Goal: Task Accomplishment & Management: Manage account settings

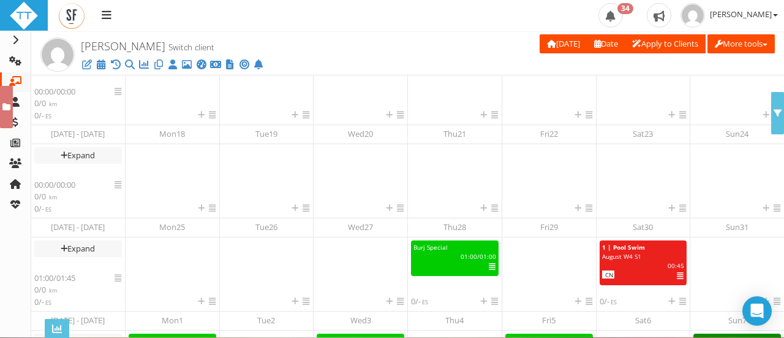
scroll to position [355, 0]
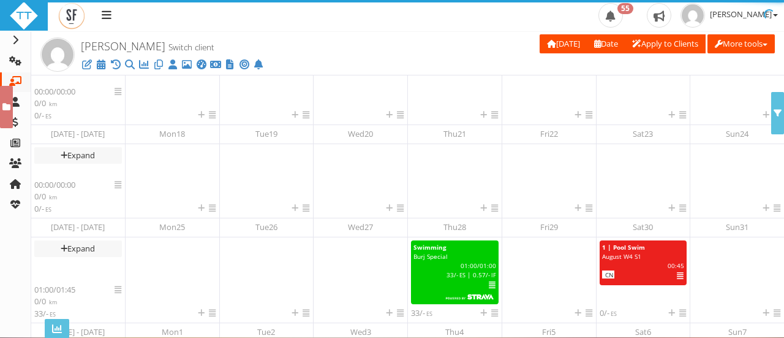
scroll to position [441, 0]
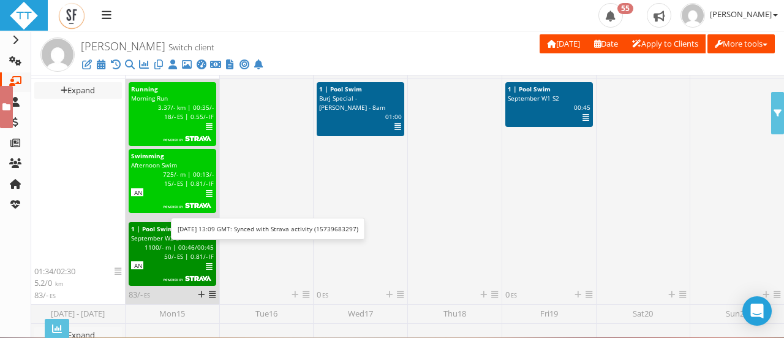
click at [164, 173] on span "725" at bounding box center [168, 174] width 11 height 9
select select "28b4f4be-66e9-44ef-992d-0f63c888cfc3"
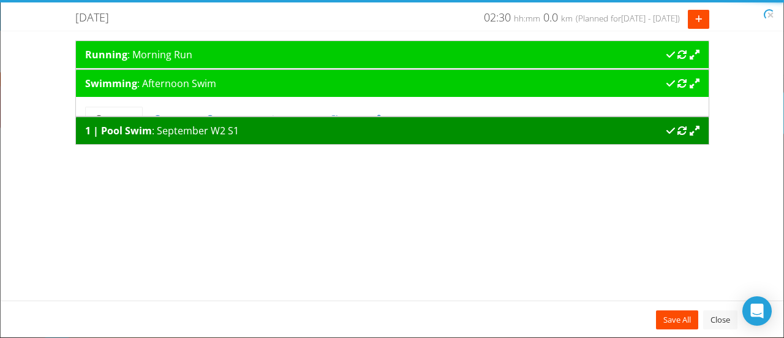
scroll to position [0, 0]
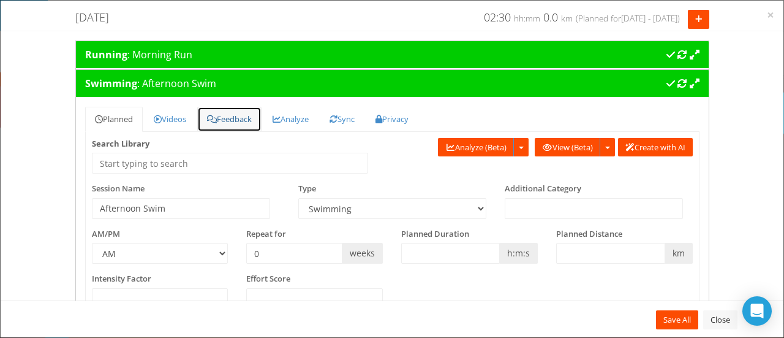
click at [229, 123] on link "Feedback" at bounding box center [229, 119] width 64 height 25
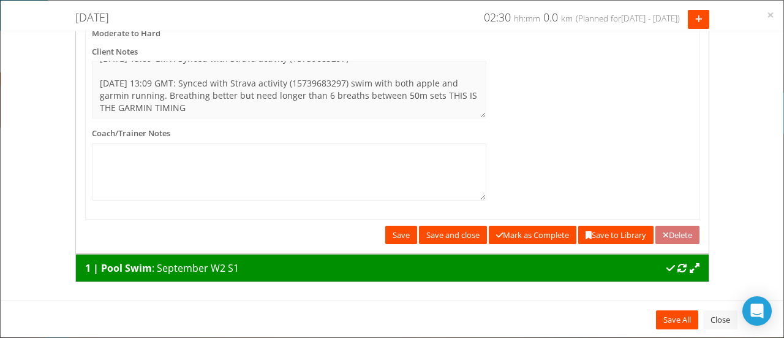
scroll to position [207, 0]
click at [265, 260] on div "1 | Pool Swim : September W2 S1" at bounding box center [392, 267] width 615 height 15
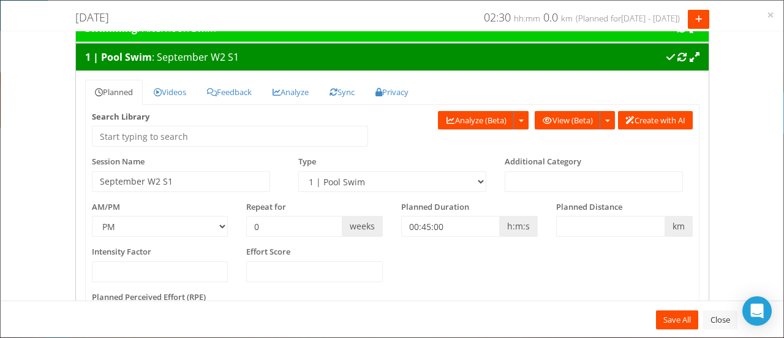
scroll to position [0, 0]
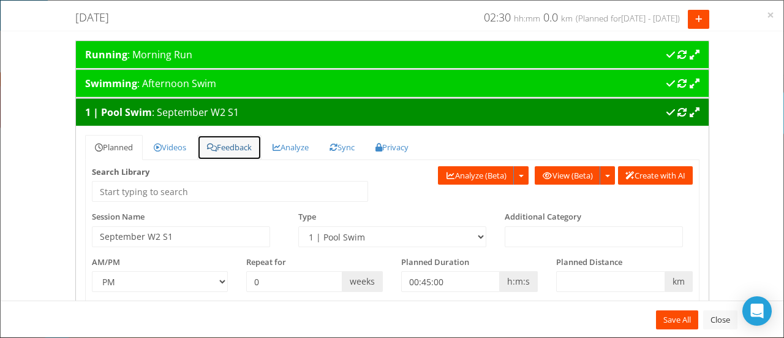
click at [224, 147] on link "Feedback" at bounding box center [229, 147] width 64 height 25
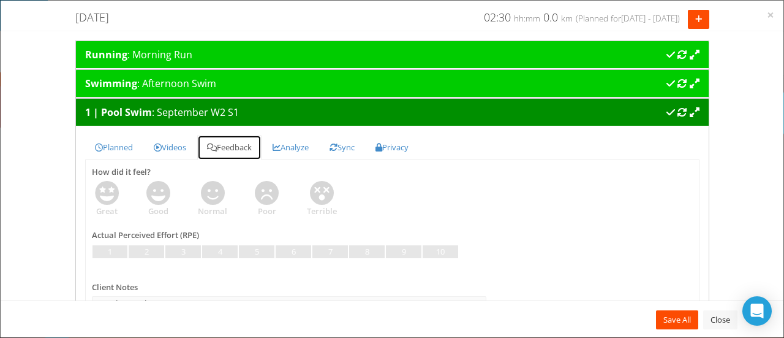
scroll to position [207, 0]
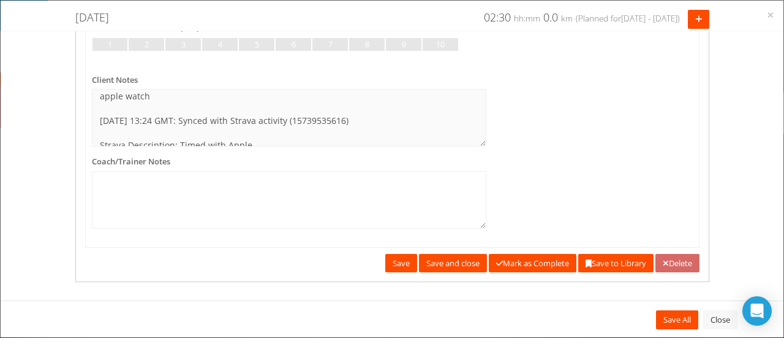
click at [662, 258] on link "Delete" at bounding box center [678, 263] width 44 height 19
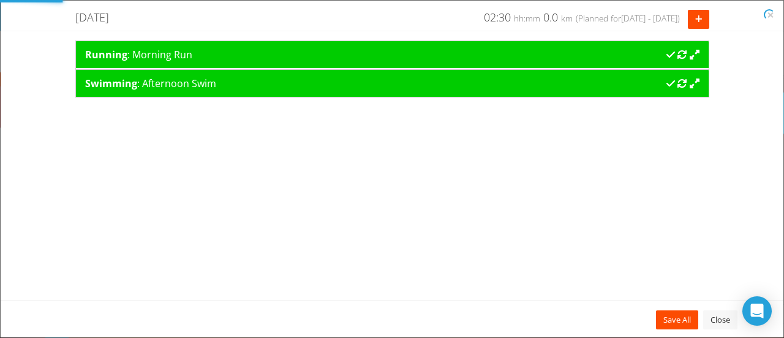
scroll to position [0, 0]
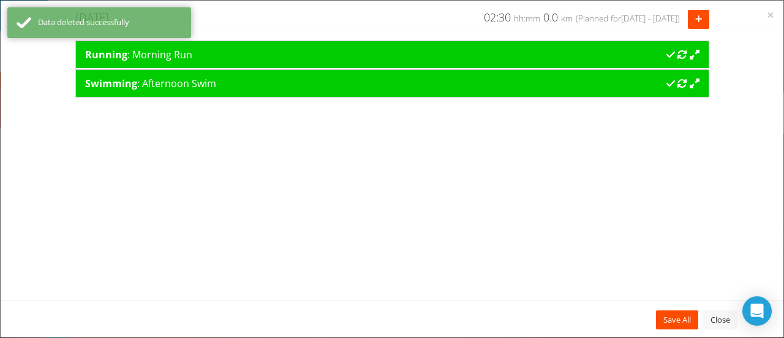
click at [431, 85] on div "Swimming : Afternoon Swim" at bounding box center [392, 83] width 615 height 15
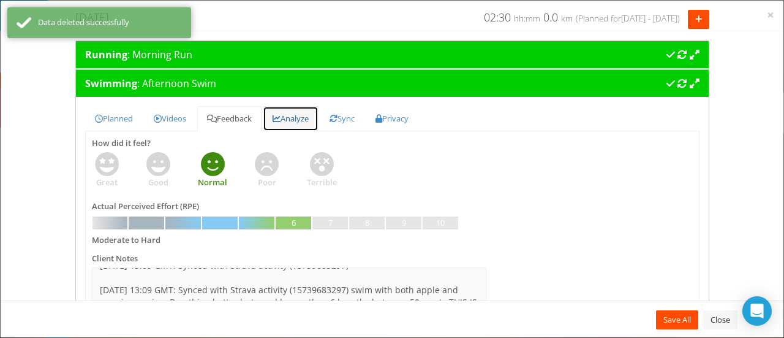
click at [306, 112] on link "Analyze" at bounding box center [291, 118] width 56 height 25
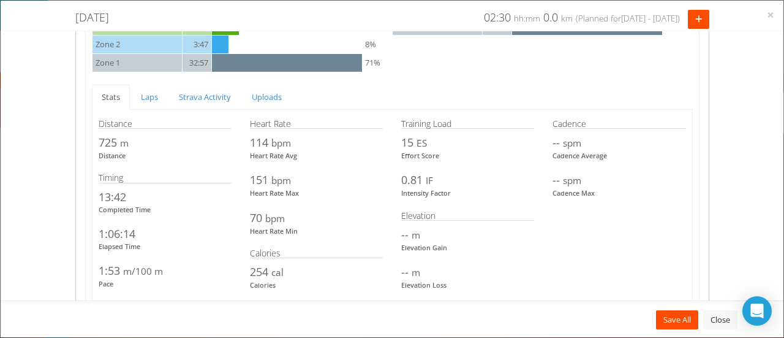
scroll to position [686, 0]
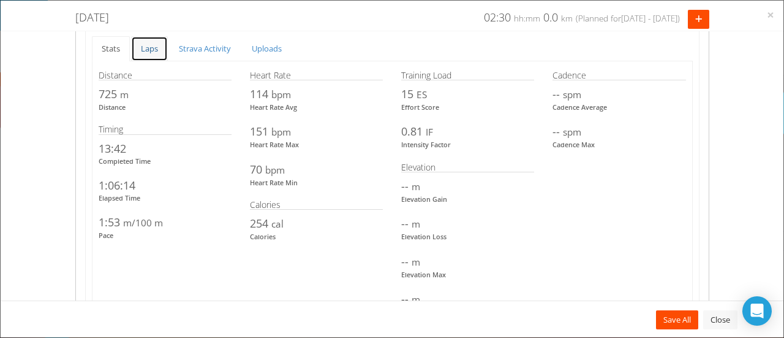
click at [139, 51] on link "Laps" at bounding box center [149, 48] width 37 height 25
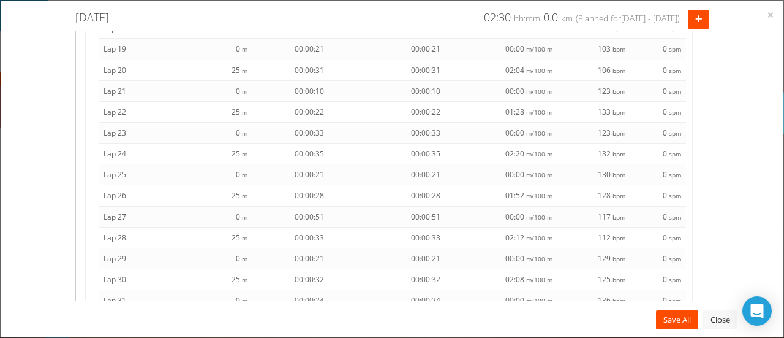
scroll to position [1112, 0]
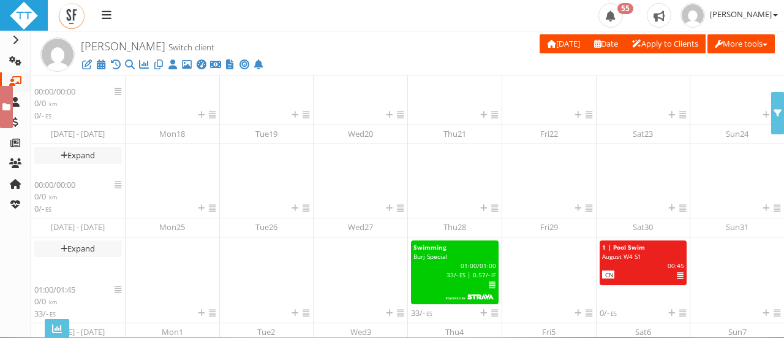
scroll to position [405, 0]
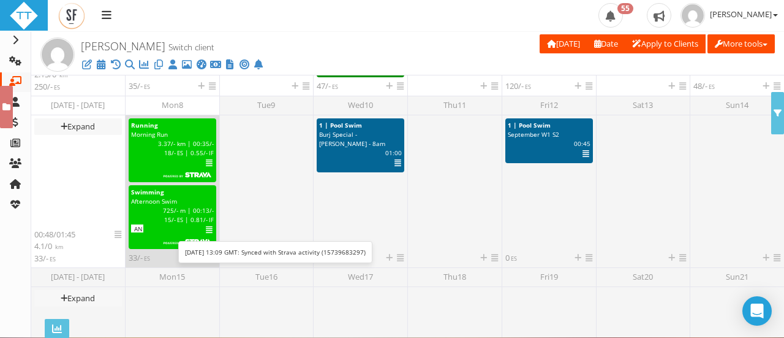
click at [172, 197] on span "Afternoon Swim" at bounding box center [154, 201] width 46 height 9
select select "28b4f4be-66e9-44ef-992d-0f63c888cfc3"
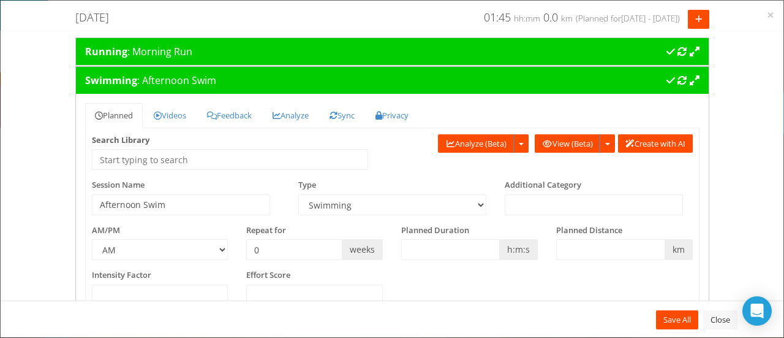
scroll to position [0, 0]
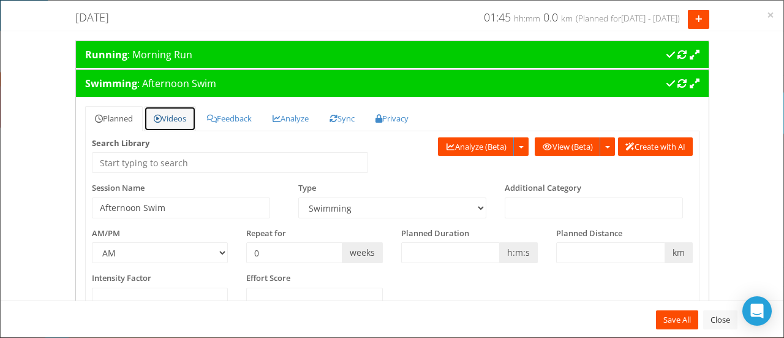
click at [173, 115] on link "Videos" at bounding box center [170, 118] width 52 height 25
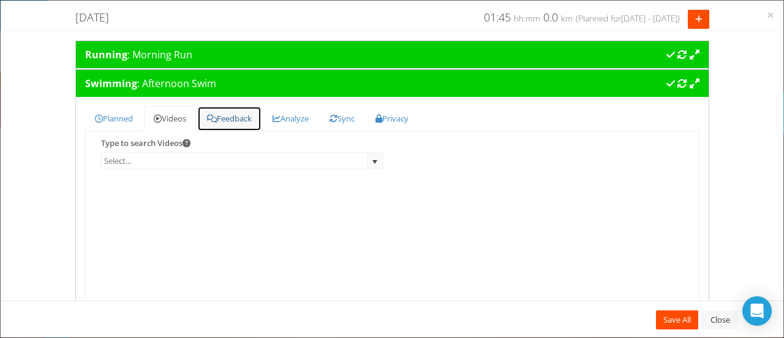
click at [232, 118] on link "Feedback" at bounding box center [229, 118] width 64 height 25
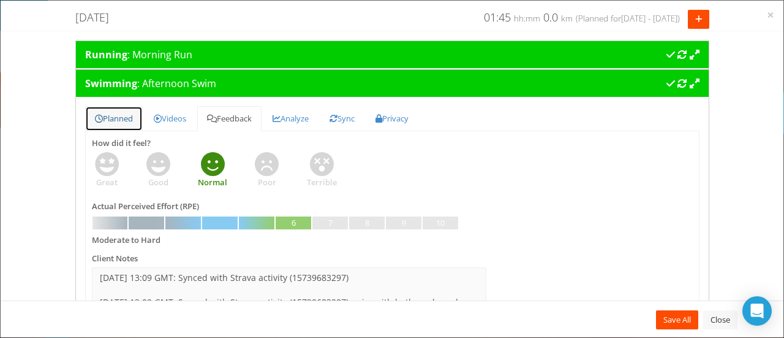
click at [126, 126] on link "Planned" at bounding box center [114, 118] width 58 height 25
